Goal: Communication & Community: Connect with others

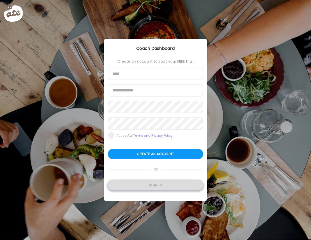
click at [151, 184] on div "Sign in" at bounding box center [155, 186] width 95 height 10
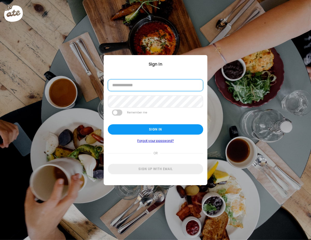
drag, startPoint x: 144, startPoint y: 84, endPoint x: 148, endPoint y: 75, distance: 10.3
click at [144, 84] on input "email" at bounding box center [155, 86] width 95 height 12
type input "**********"
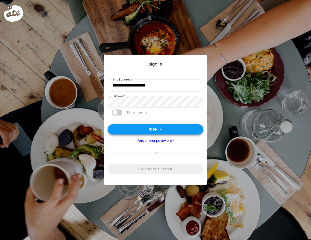
click at [152, 130] on div "Sign in" at bounding box center [155, 130] width 95 height 10
type input "**********"
type textarea "**********"
type input "**********"
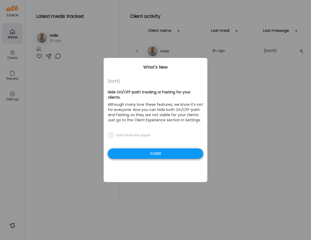
click at [167, 149] on div "Close" at bounding box center [155, 154] width 95 height 10
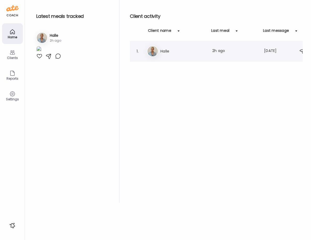
click at [166, 49] on h3 "Halle" at bounding box center [183, 51] width 46 height 6
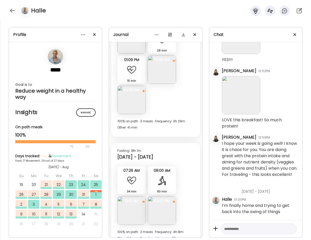
scroll to position [3999, 0]
click at [159, 66] on img at bounding box center [162, 69] width 28 height 28
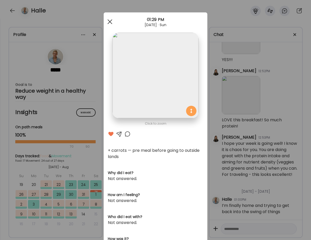
click at [109, 22] on span at bounding box center [110, 21] width 5 height 5
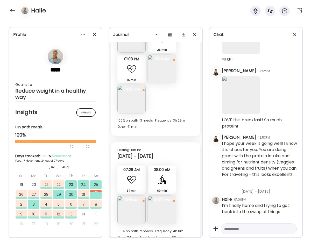
click at [119, 104] on img at bounding box center [131, 99] width 28 height 28
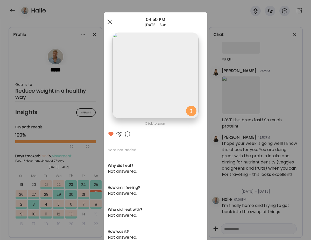
click at [109, 23] on span at bounding box center [110, 21] width 5 height 5
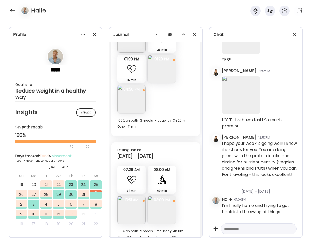
click at [132, 207] on img at bounding box center [131, 210] width 28 height 28
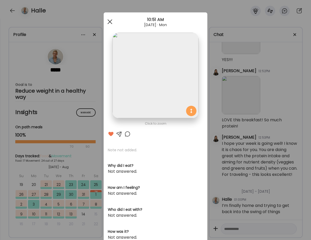
click at [111, 22] on div at bounding box center [110, 22] width 10 height 10
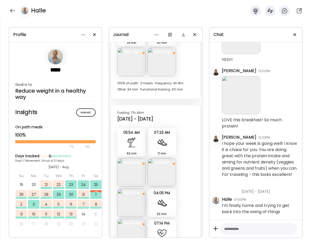
scroll to position [4149, 0]
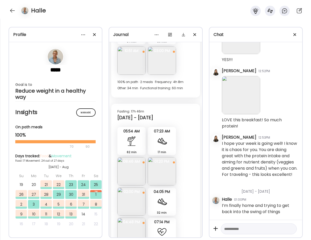
click at [167, 177] on img at bounding box center [162, 172] width 28 height 28
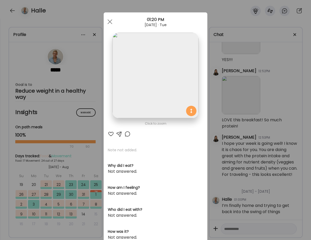
click at [111, 135] on div at bounding box center [111, 134] width 6 height 6
click at [109, 22] on span at bounding box center [110, 21] width 5 height 5
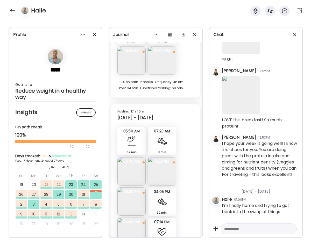
click at [130, 174] on img at bounding box center [131, 172] width 28 height 28
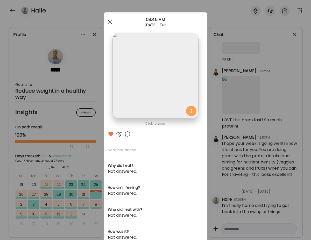
click at [108, 23] on span at bounding box center [110, 21] width 5 height 5
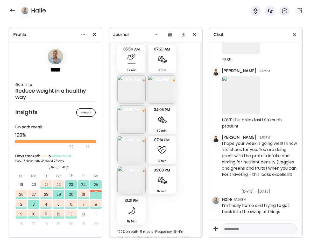
scroll to position [4232, 0]
click at [136, 152] on img at bounding box center [131, 149] width 28 height 28
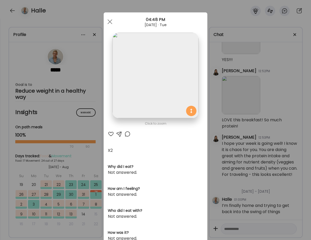
click at [110, 135] on div at bounding box center [111, 134] width 6 height 6
click at [109, 17] on div at bounding box center [110, 22] width 10 height 10
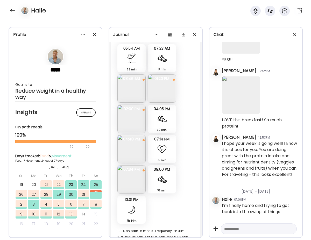
click at [133, 181] on img at bounding box center [131, 180] width 28 height 28
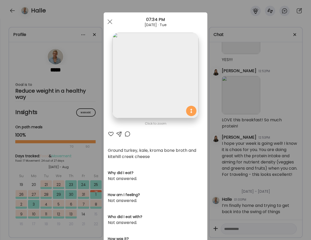
click at [110, 133] on div at bounding box center [111, 134] width 6 height 6
click at [110, 19] on div at bounding box center [110, 22] width 10 height 10
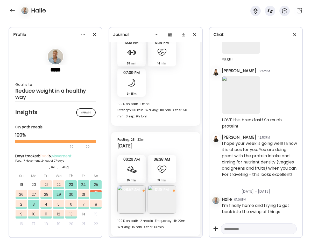
scroll to position [4568, 0]
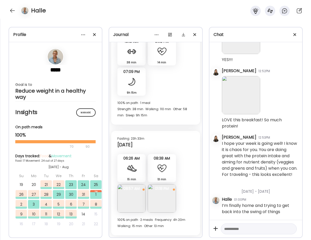
click at [132, 202] on img at bounding box center [131, 199] width 28 height 28
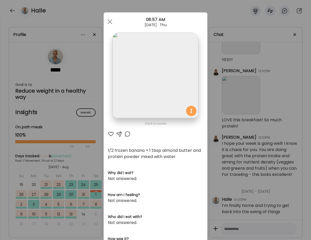
click at [109, 132] on div at bounding box center [111, 134] width 6 height 6
click at [109, 19] on div at bounding box center [110, 22] width 10 height 10
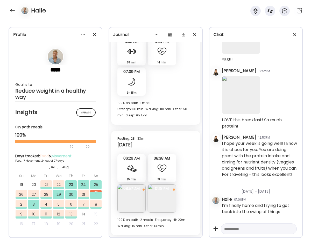
click at [164, 204] on img at bounding box center [162, 199] width 28 height 28
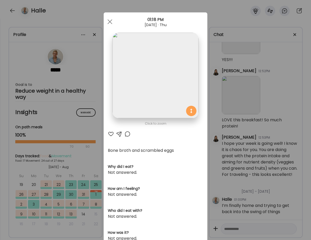
click at [109, 140] on div "Click to zoom AteMate AI Bone broth and scrambled eggs Why did I eat? Not answe…" at bounding box center [156, 165] width 104 height 306
click at [110, 132] on div at bounding box center [111, 134] width 6 height 6
click at [109, 19] on div at bounding box center [110, 22] width 10 height 10
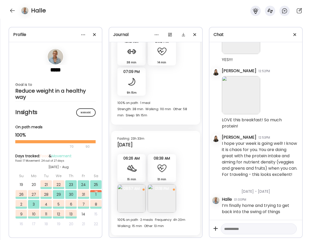
click at [242, 228] on textarea at bounding box center [254, 229] width 60 height 6
type textarea "**********"
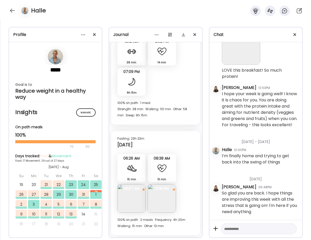
scroll to position [21666, 0]
